Goal: Task Accomplishment & Management: Manage account settings

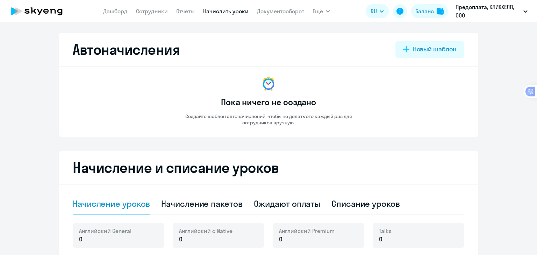
select select "10"
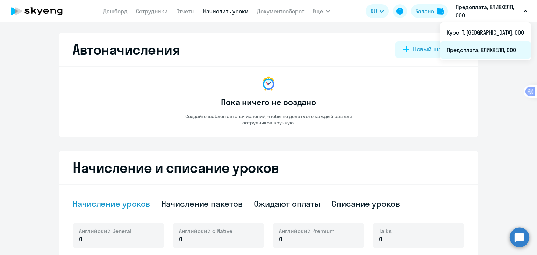
click at [472, 50] on li "Предоплата, КЛИКХЕЛП, ООО" at bounding box center [485, 49] width 91 height 17
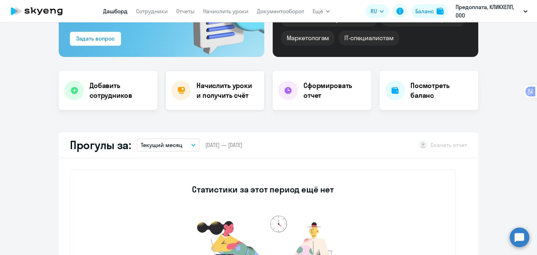
scroll to position [140, 0]
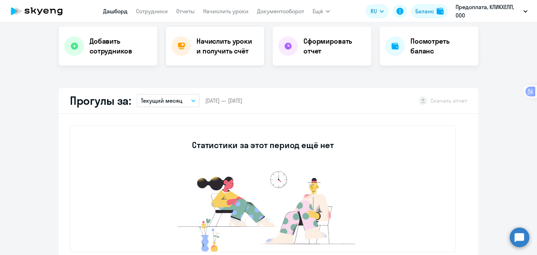
select select "30"
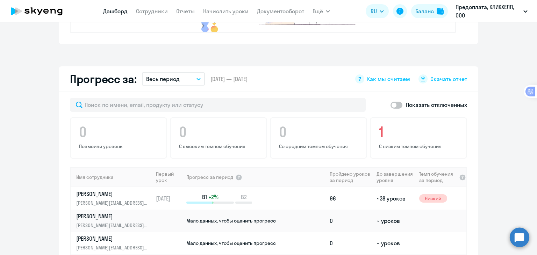
scroll to position [455, 0]
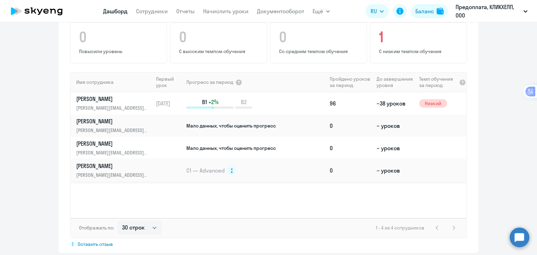
click at [90, 163] on p "[PERSON_NAME]" at bounding box center [112, 166] width 72 height 8
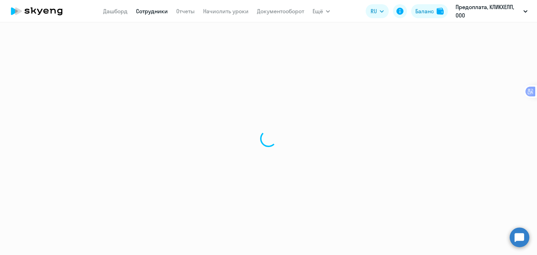
select select "english"
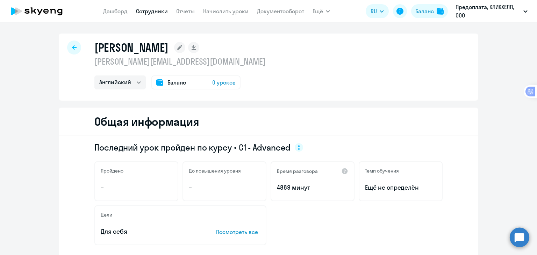
click at [168, 84] on span "Баланс" at bounding box center [177, 82] width 19 height 8
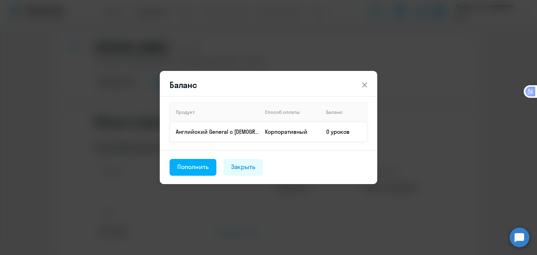
click at [295, 131] on td "Корпоративный" at bounding box center [290, 132] width 61 height 20
click at [208, 167] on div "Пополнить" at bounding box center [192, 167] width 31 height 9
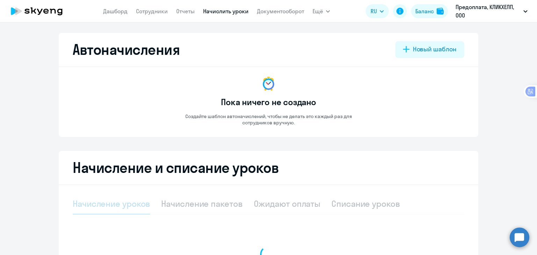
select select "10"
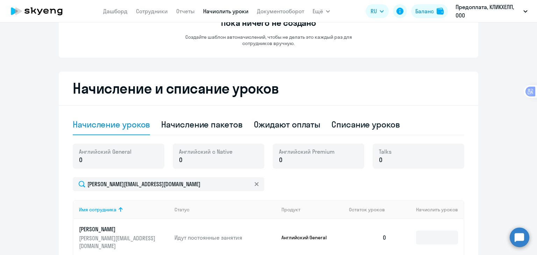
scroll to position [105, 0]
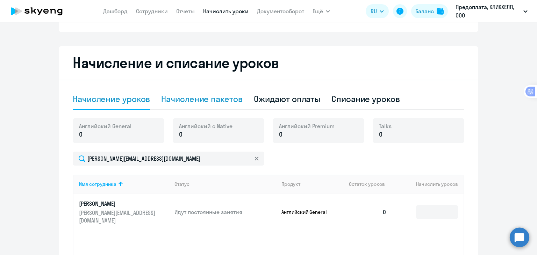
click at [196, 100] on div "Начисление пакетов" at bounding box center [201, 98] width 81 height 11
select select "10"
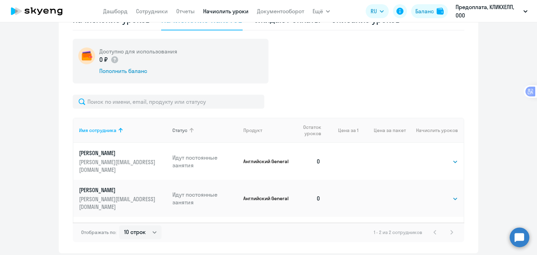
scroll to position [210, 0]
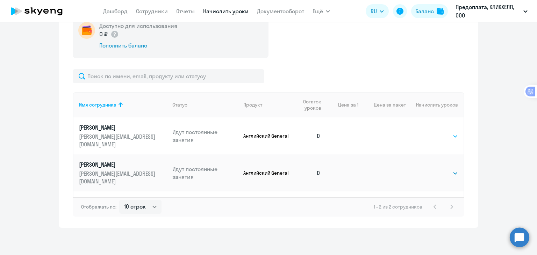
click at [450, 132] on select "Выбрать 4 8 16 32 64 96 128" at bounding box center [443, 136] width 29 height 8
select select "32"
click at [429, 132] on select "Выбрать 4 8 16 32 64 96 128" at bounding box center [443, 136] width 29 height 8
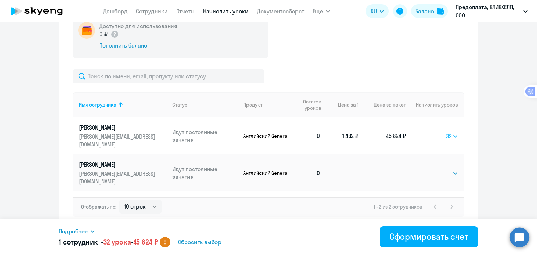
click at [448, 134] on select "Выбрать 4 8 16 32 64 96 128" at bounding box center [452, 136] width 12 height 8
click at [488, 138] on ng-component "Автоначисления Новый шаблон Пока ничего не создано Создайте шаблон автоначислен…" at bounding box center [268, 25] width 537 height 405
click at [213, 243] on span "Сбросить выбор" at bounding box center [199, 242] width 43 height 8
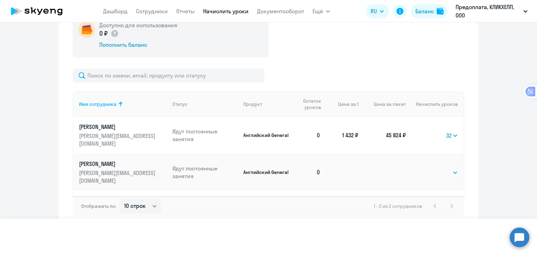
select select
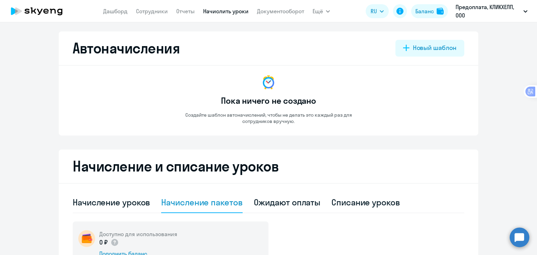
scroll to position [1, 0]
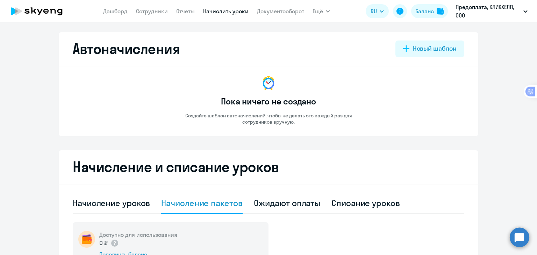
click at [35, 11] on icon at bounding box center [37, 10] width 62 height 17
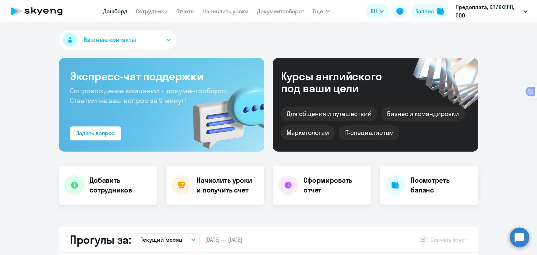
select select "30"
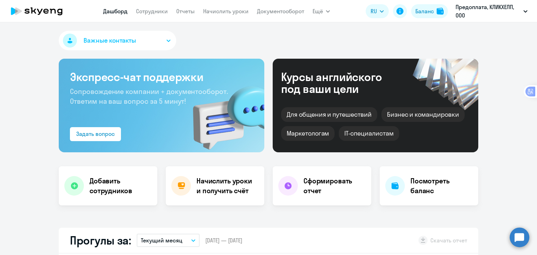
click at [37, 14] on icon at bounding box center [37, 10] width 62 height 17
click at [38, 11] on icon at bounding box center [37, 10] width 62 height 17
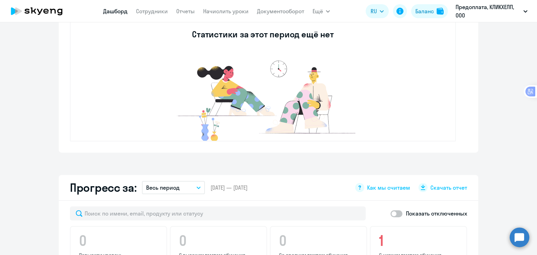
scroll to position [210, 0]
